Goal: Communication & Community: Participate in discussion

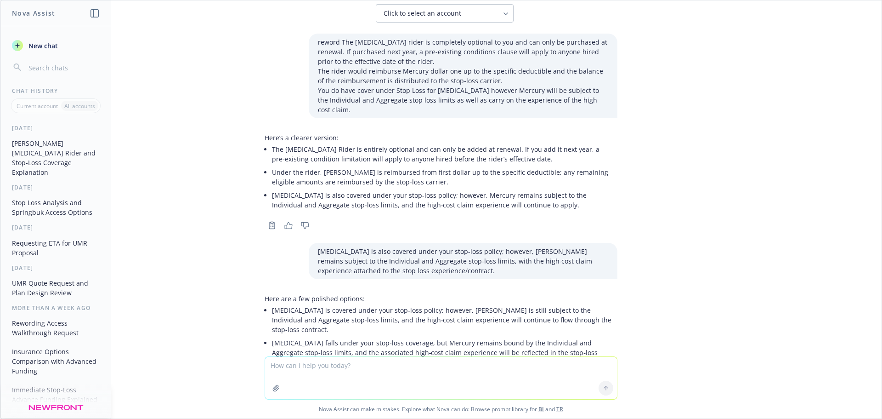
scroll to position [345, 0]
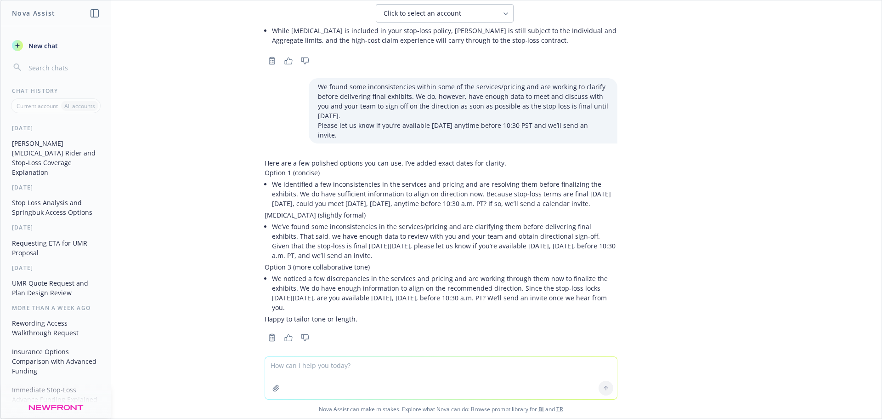
click at [280, 366] on textarea at bounding box center [441, 378] width 352 height 42
paste textarea "hi @channel To improve the deliverable of our TR ER Health & Welfare Costs Benc…"
type textarea "reword hi @channel To improve the deliverable of our TR ER Health & Welfare Cos…"
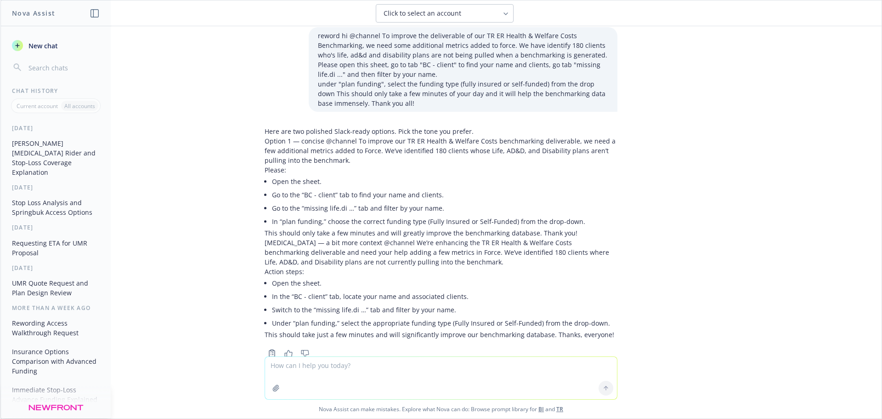
scroll to position [688, 0]
